Goal: Information Seeking & Learning: Learn about a topic

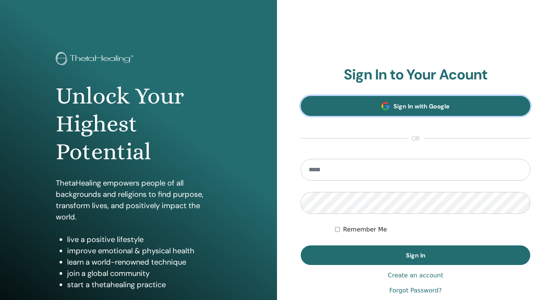
click at [404, 106] on span "Sign In with Google" at bounding box center [421, 106] width 56 height 8
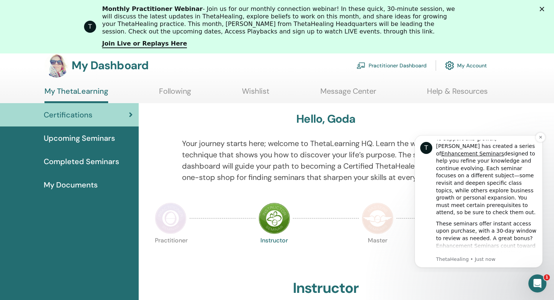
scroll to position [95, 0]
click at [501, 149] on link "Enhancement Seminars" at bounding box center [472, 152] width 63 height 6
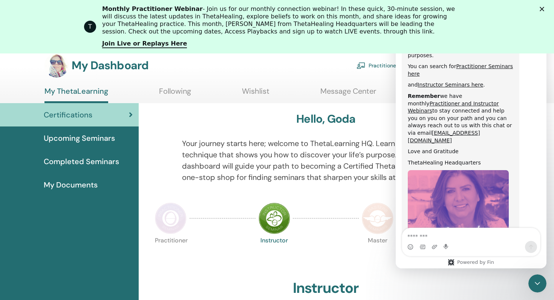
scroll to position [421, 0]
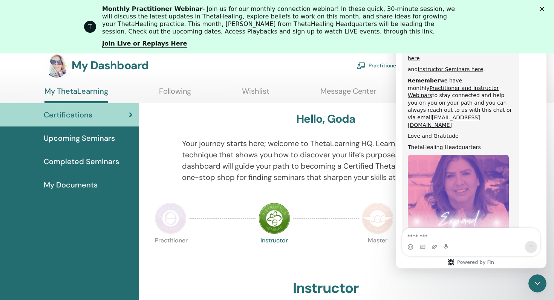
click at [459, 169] on img "ThetaHealing says…" at bounding box center [457, 205] width 101 height 101
click at [168, 45] on link "Join Live or Replays Here" at bounding box center [144, 44] width 85 height 8
